Goal: Task Accomplishment & Management: Use online tool/utility

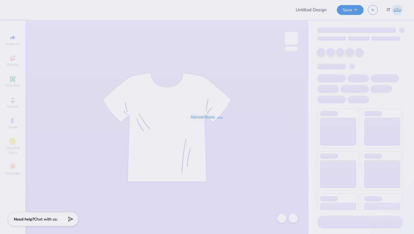
type input "parents formal #1"
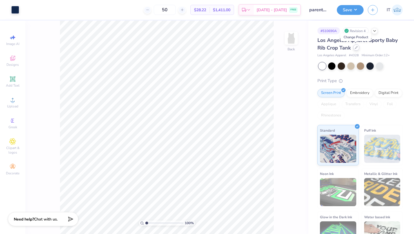
click at [356, 50] on div at bounding box center [356, 47] width 6 height 6
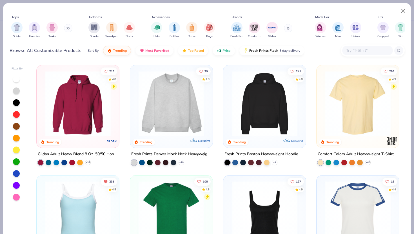
click at [362, 48] on input "text" at bounding box center [366, 50] width 43 height 6
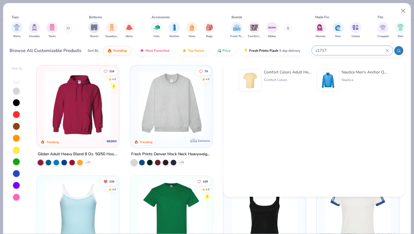
type input "c1717"
click at [269, 85] on div "Comfort Colors Adult Heavyweight T-Shirt Comfort Colors" at bounding box center [287, 80] width 47 height 23
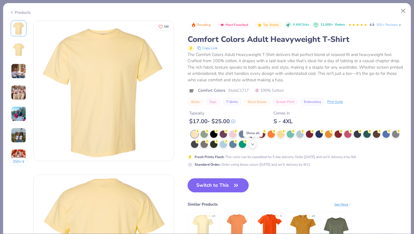
click at [250, 145] on div "+ 38" at bounding box center [252, 144] width 8 height 8
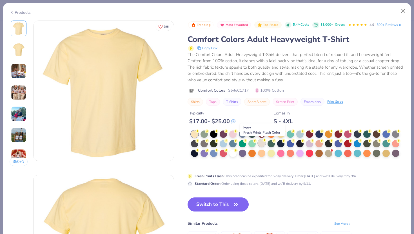
click at [263, 144] on div at bounding box center [261, 143] width 7 height 7
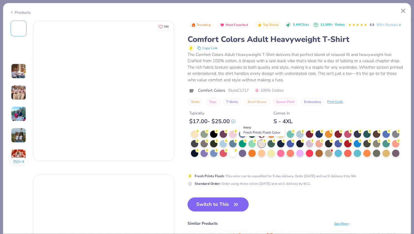
click at [263, 144] on div at bounding box center [261, 143] width 7 height 7
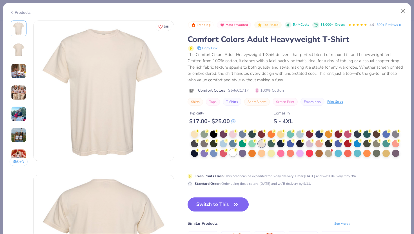
click at [235, 156] on div at bounding box center [232, 152] width 7 height 7
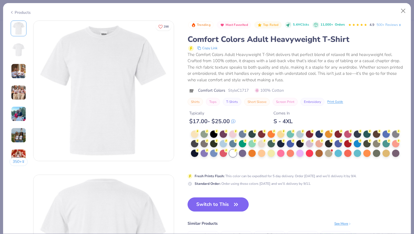
click at [225, 204] on button "Switch to This" at bounding box center [218, 205] width 61 height 14
click at [223, 206] on button "Switch to This" at bounding box center [218, 205] width 61 height 14
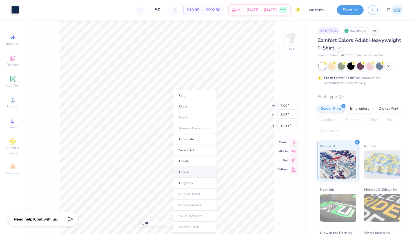
click at [195, 176] on li "Group" at bounding box center [195, 172] width 44 height 11
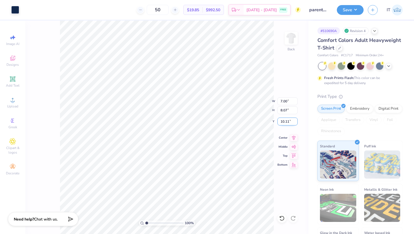
click at [286, 125] on input "10.11" at bounding box center [287, 122] width 20 height 8
type input "3"
click at [295, 80] on div "100 % Back W 7.00 7.00 " H 8.07 8.07 " Y 3 3 " Center Middle Top Bottom" at bounding box center [166, 128] width 283 height 214
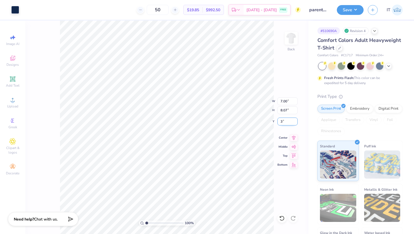
click at [283, 120] on input "3" at bounding box center [287, 122] width 20 height 8
type input "3"
type input "8.64"
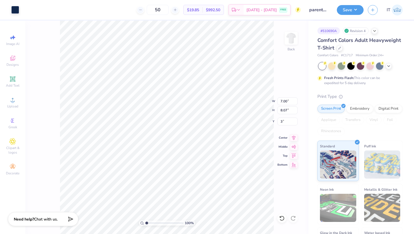
type input "9.94"
type input "0.53"
click at [211, 177] on li "Group" at bounding box center [204, 172] width 44 height 11
click at [288, 122] on input "10.11" at bounding box center [287, 122] width 20 height 8
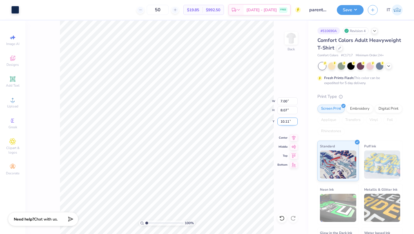
click at [288, 122] on input "10.11" at bounding box center [287, 122] width 20 height 8
type input "3"
click at [282, 121] on input "3" at bounding box center [287, 122] width 20 height 8
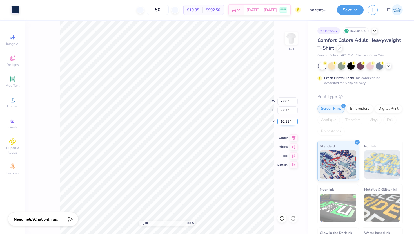
click at [290, 121] on input "10.11" at bounding box center [287, 122] width 20 height 8
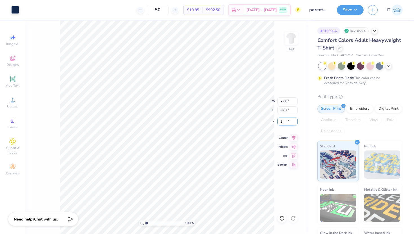
type input "3.00"
click at [351, 7] on button "Save" at bounding box center [350, 9] width 27 height 10
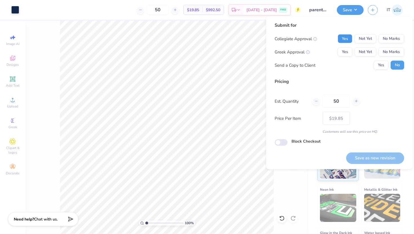
click at [348, 39] on button "Yes" at bounding box center [345, 38] width 15 height 9
click at [349, 53] on button "Yes" at bounding box center [345, 52] width 15 height 9
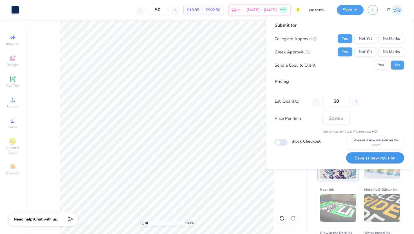
click at [373, 161] on button "Save as new revision" at bounding box center [375, 158] width 58 height 12
type input "$19.85"
